Goal: Task Accomplishment & Management: Use online tool/utility

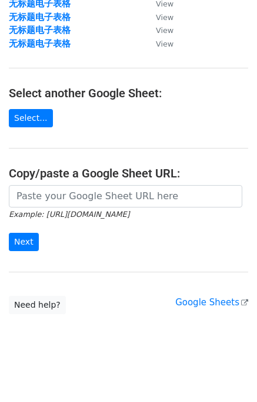
scroll to position [145, 0]
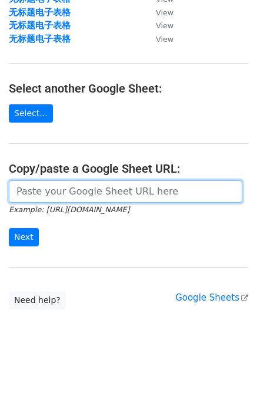
click at [64, 191] on input "url" at bounding box center [126, 191] width 234 height 22
paste input "[URL][DOMAIN_NAME]"
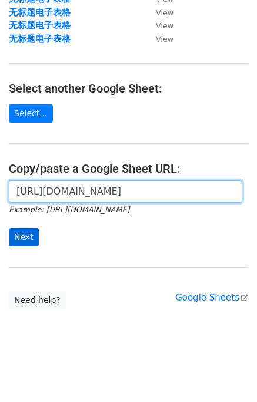
type input "[URL][DOMAIN_NAME]"
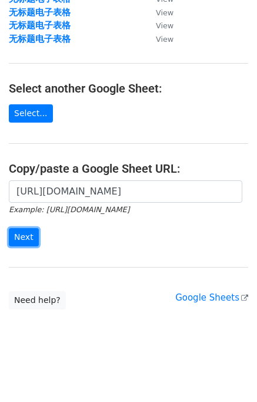
drag, startPoint x: 25, startPoint y: 234, endPoint x: 40, endPoint y: 236, distance: 14.9
click at [25, 234] on input "Next" at bounding box center [24, 237] width 30 height 18
